Goal: Transaction & Acquisition: Purchase product/service

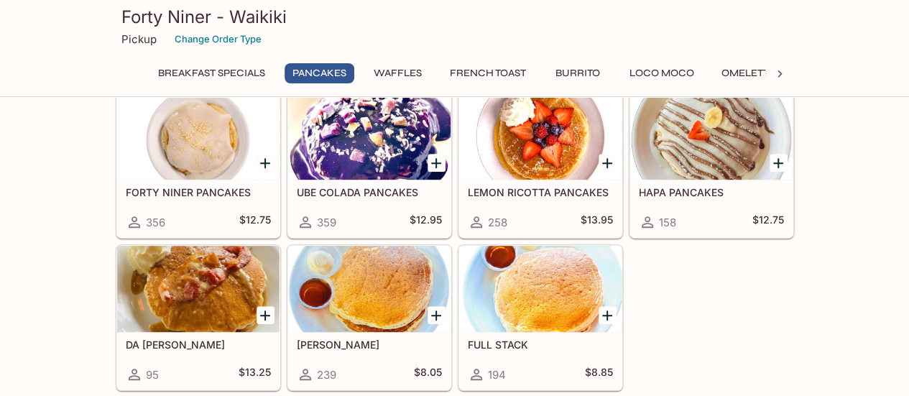
scroll to position [287, 0]
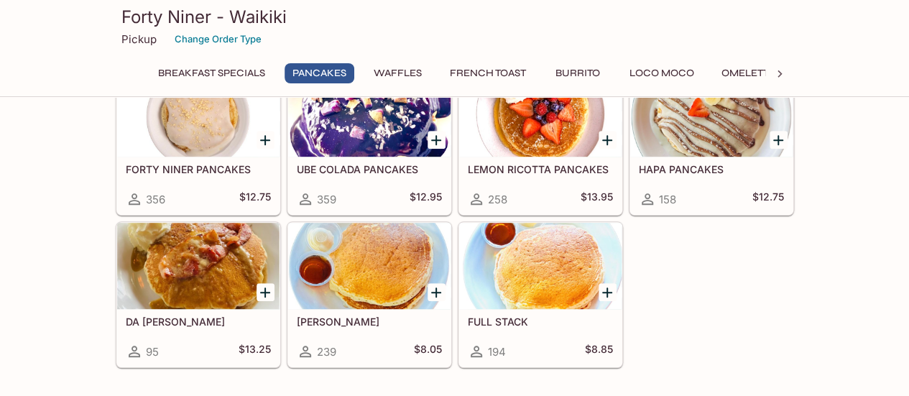
click at [202, 139] on div at bounding box center [198, 113] width 162 height 86
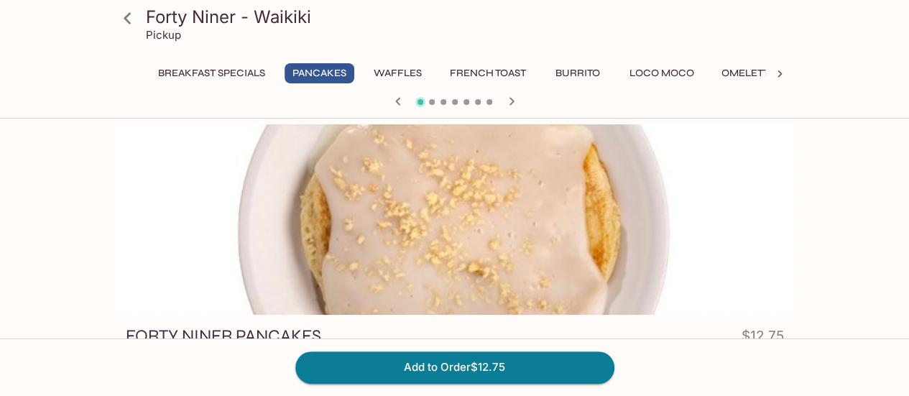
scroll to position [72, 0]
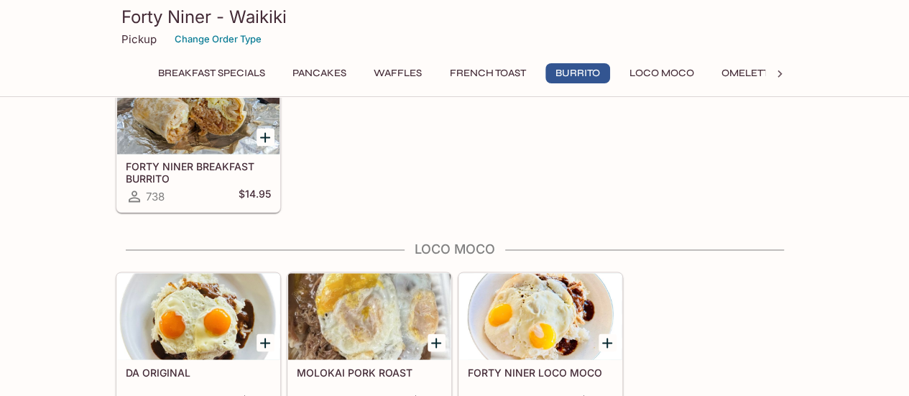
scroll to position [1150, 0]
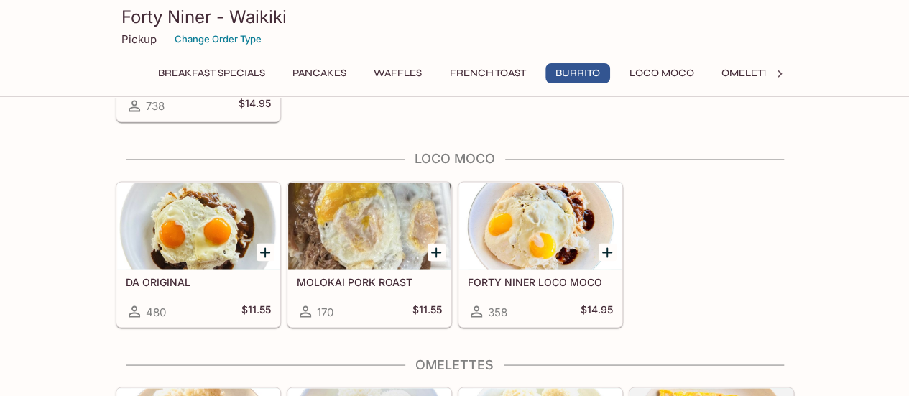
click at [241, 224] on div at bounding box center [198, 226] width 162 height 86
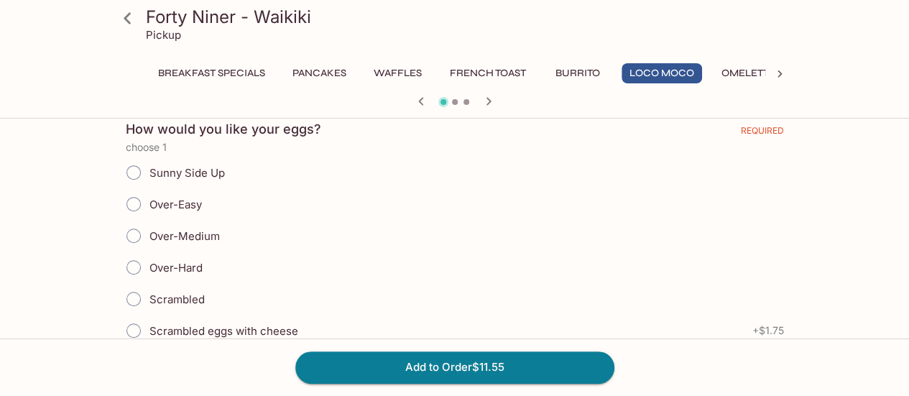
scroll to position [239, 0]
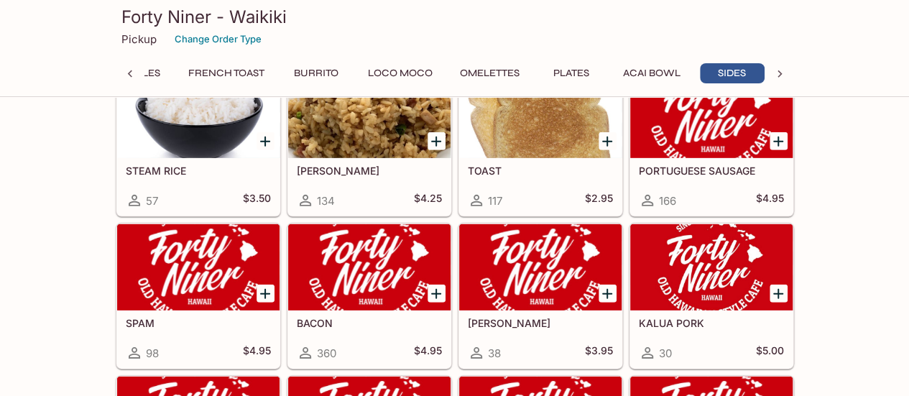
scroll to position [2586, 0]
